Goal: Task Accomplishment & Management: Use online tool/utility

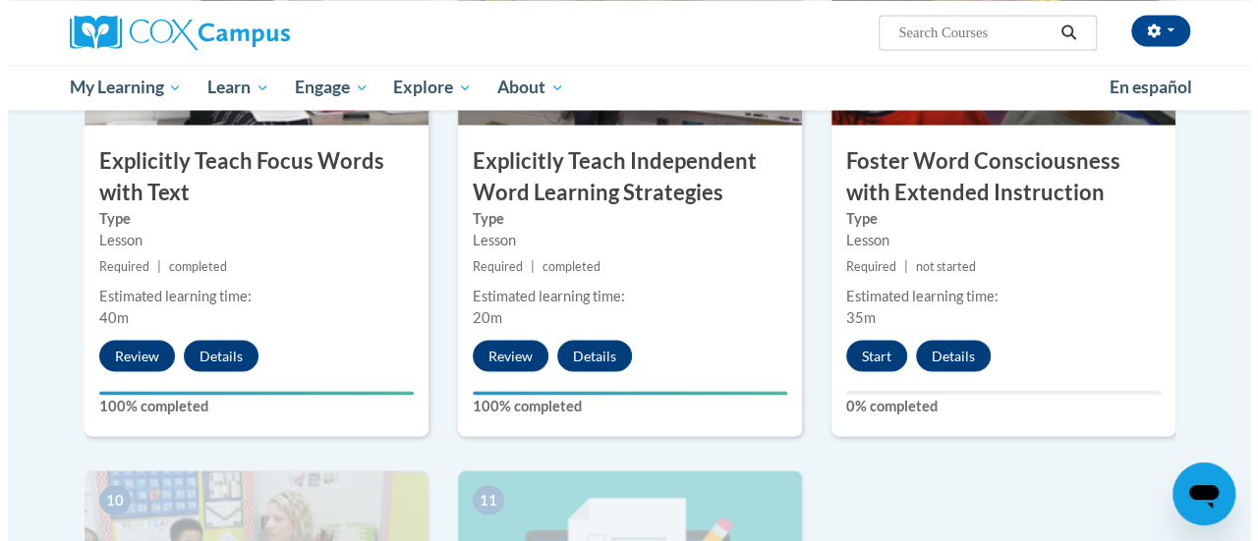
scroll to position [1666, 0]
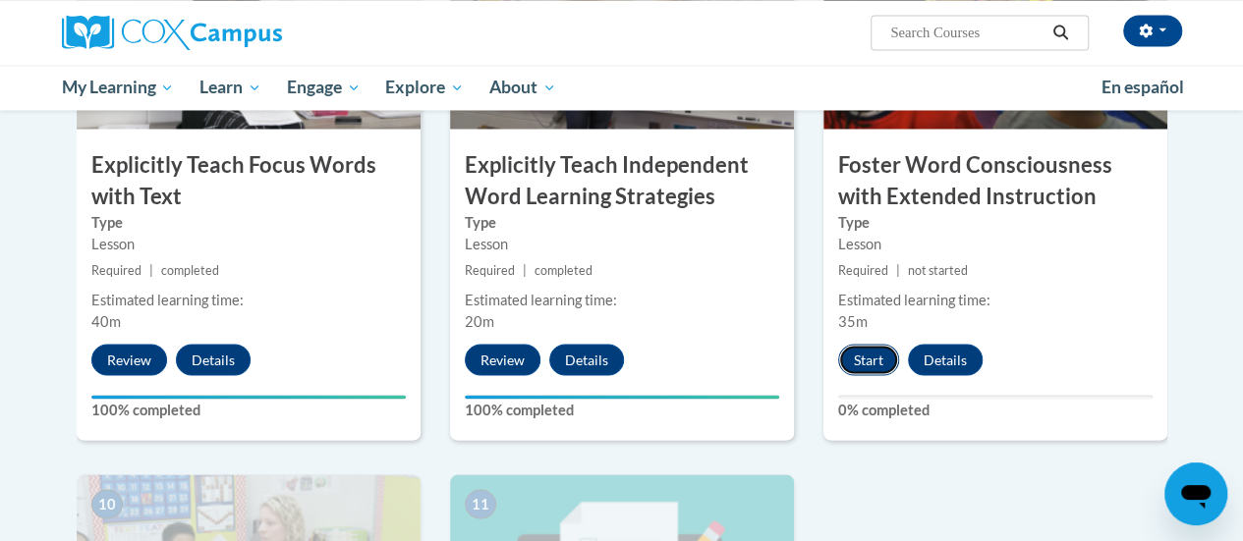
click at [879, 349] on button "Start" at bounding box center [868, 359] width 61 height 31
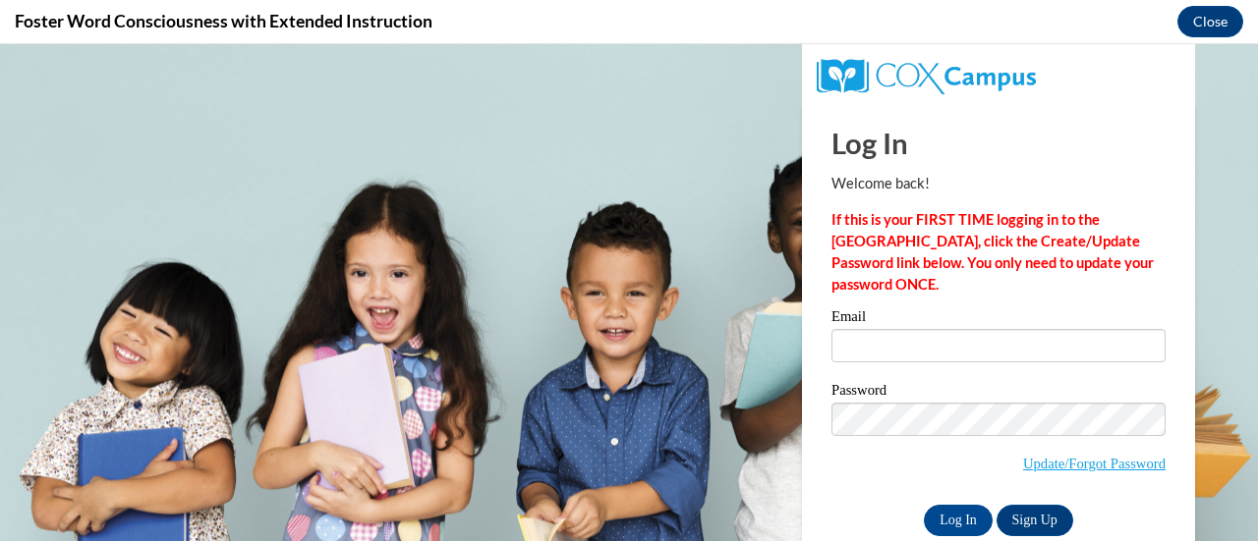
scroll to position [0, 0]
drag, startPoint x: 879, startPoint y: 393, endPoint x: 879, endPoint y: 349, distance: 44.2
click at [879, 349] on input "Email" at bounding box center [998, 345] width 334 height 33
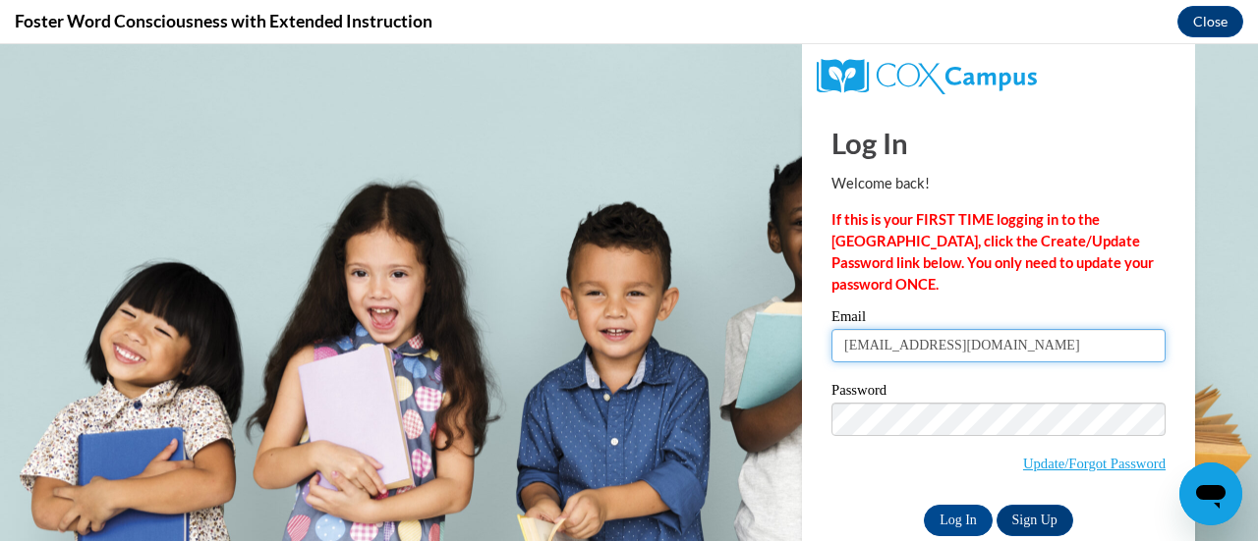
type input "[EMAIL_ADDRESS][DOMAIN_NAME]"
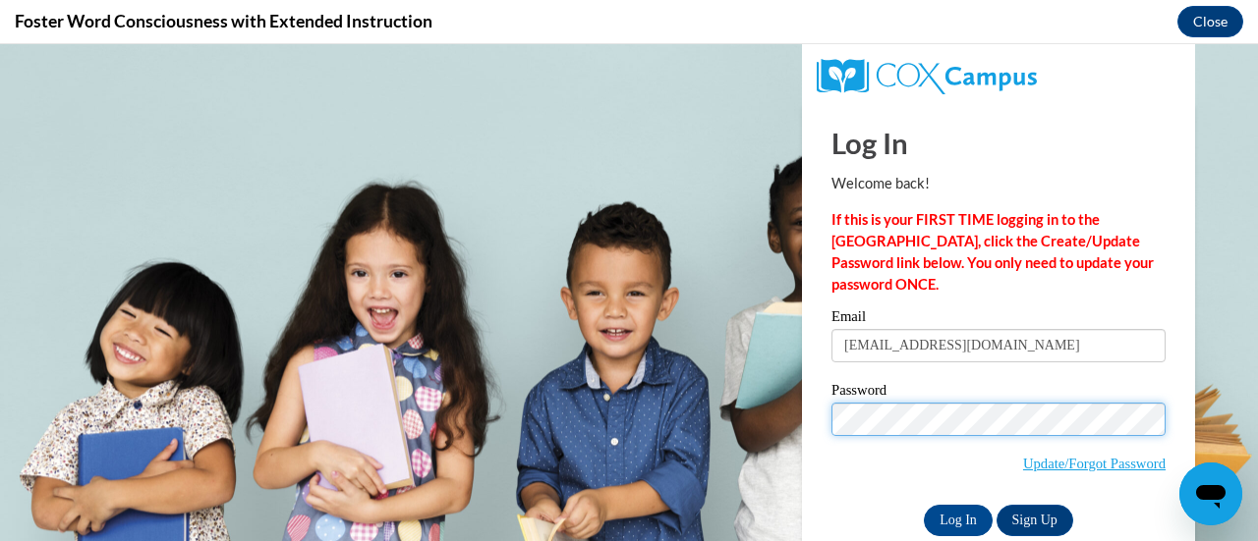
click at [924, 505] on input "Log In" at bounding box center [958, 520] width 69 height 31
